Goal: Transaction & Acquisition: Purchase product/service

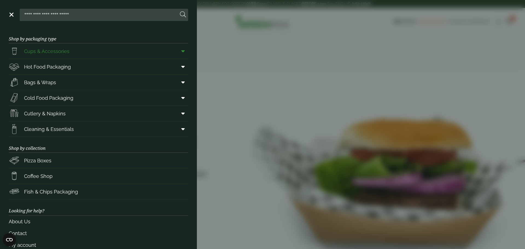
click at [39, 50] on span "Cups & Accessories" at bounding box center [46, 51] width 45 height 7
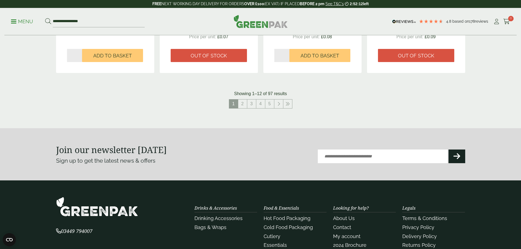
scroll to position [629, 0]
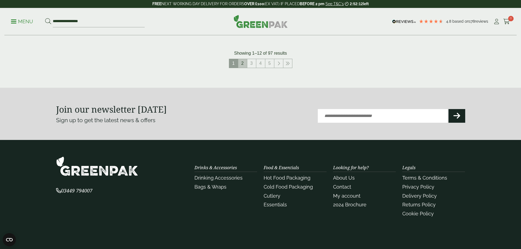
click at [241, 63] on link "2" at bounding box center [242, 63] width 9 height 9
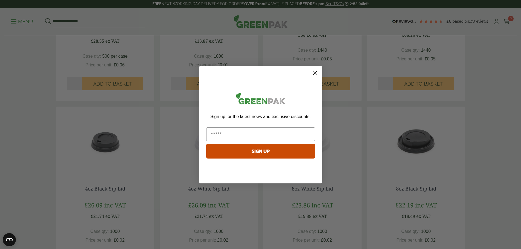
scroll to position [383, 0]
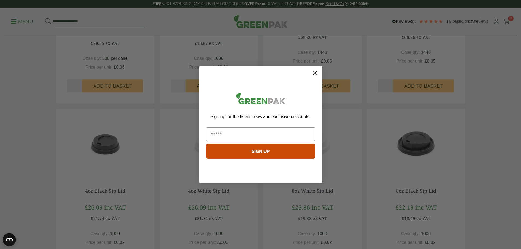
click at [315, 73] on icon "Close dialog" at bounding box center [316, 73] width 10 height 10
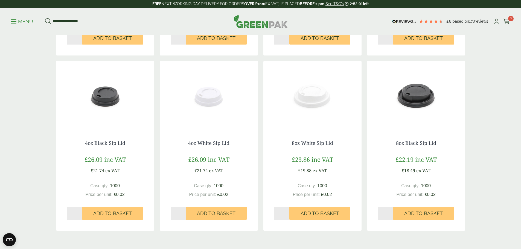
scroll to position [493, 0]
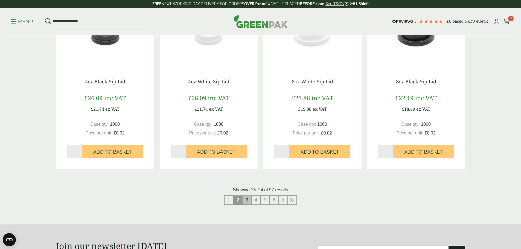
click at [248, 200] on link "3" at bounding box center [247, 200] width 9 height 9
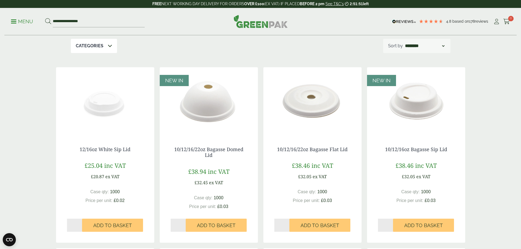
scroll to position [55, 0]
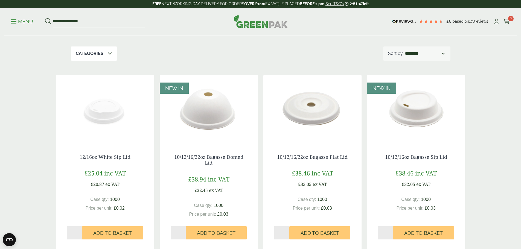
click at [304, 113] on img at bounding box center [313, 109] width 98 height 68
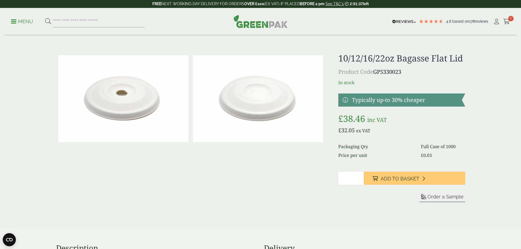
drag, startPoint x: 407, startPoint y: 69, endPoint x: 377, endPoint y: 72, distance: 30.8
click at [377, 72] on p "Product Code GP5330023" at bounding box center [402, 72] width 127 height 8
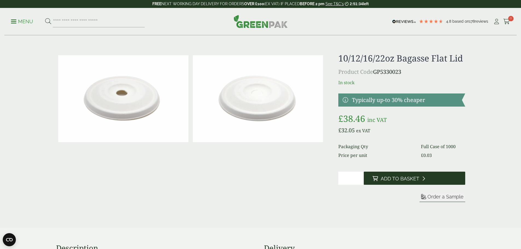
copy p "GP5330023"
